Goal: Information Seeking & Learning: Understand process/instructions

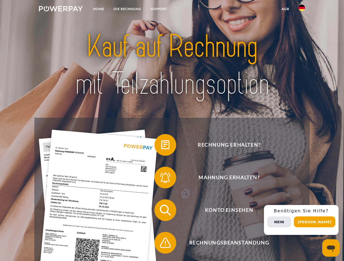
click at [61, 10] on img at bounding box center [61, 8] width 44 height 5
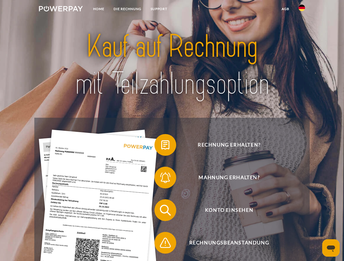
click at [301, 10] on img at bounding box center [301, 8] width 7 height 7
click at [285, 9] on link "agb" at bounding box center [285, 9] width 17 height 10
click at [161, 146] on span at bounding box center [156, 144] width 27 height 27
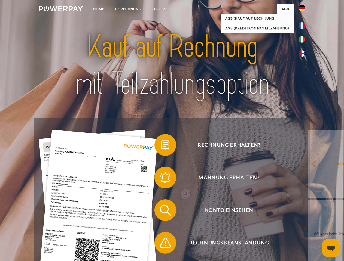
click at [161, 179] on span at bounding box center [156, 177] width 27 height 27
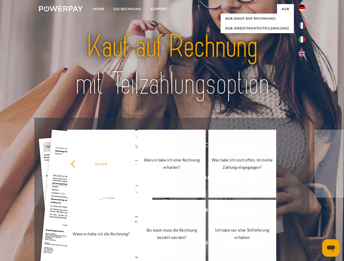
click at [161, 211] on link "Bis wann muss die Rechnung bezahlt werden?" at bounding box center [172, 234] width 68 height 68
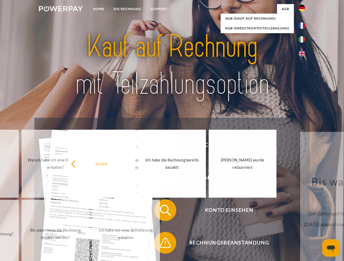
click at [161, 244] on span at bounding box center [156, 242] width 27 height 27
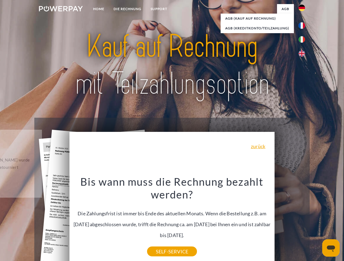
click at [303, 220] on div "Rechnung erhalten? Mahnung erhalten? Konto einsehen" at bounding box center [171, 227] width 275 height 218
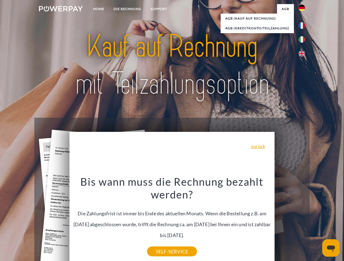
click at [289, 221] on span "Konto einsehen" at bounding box center [228, 210] width 133 height 22
click at [316, 222] on header "Home DIE RECHNUNG SUPPORT" at bounding box center [172, 188] width 344 height 376
